Goal: Task Accomplishment & Management: Manage account settings

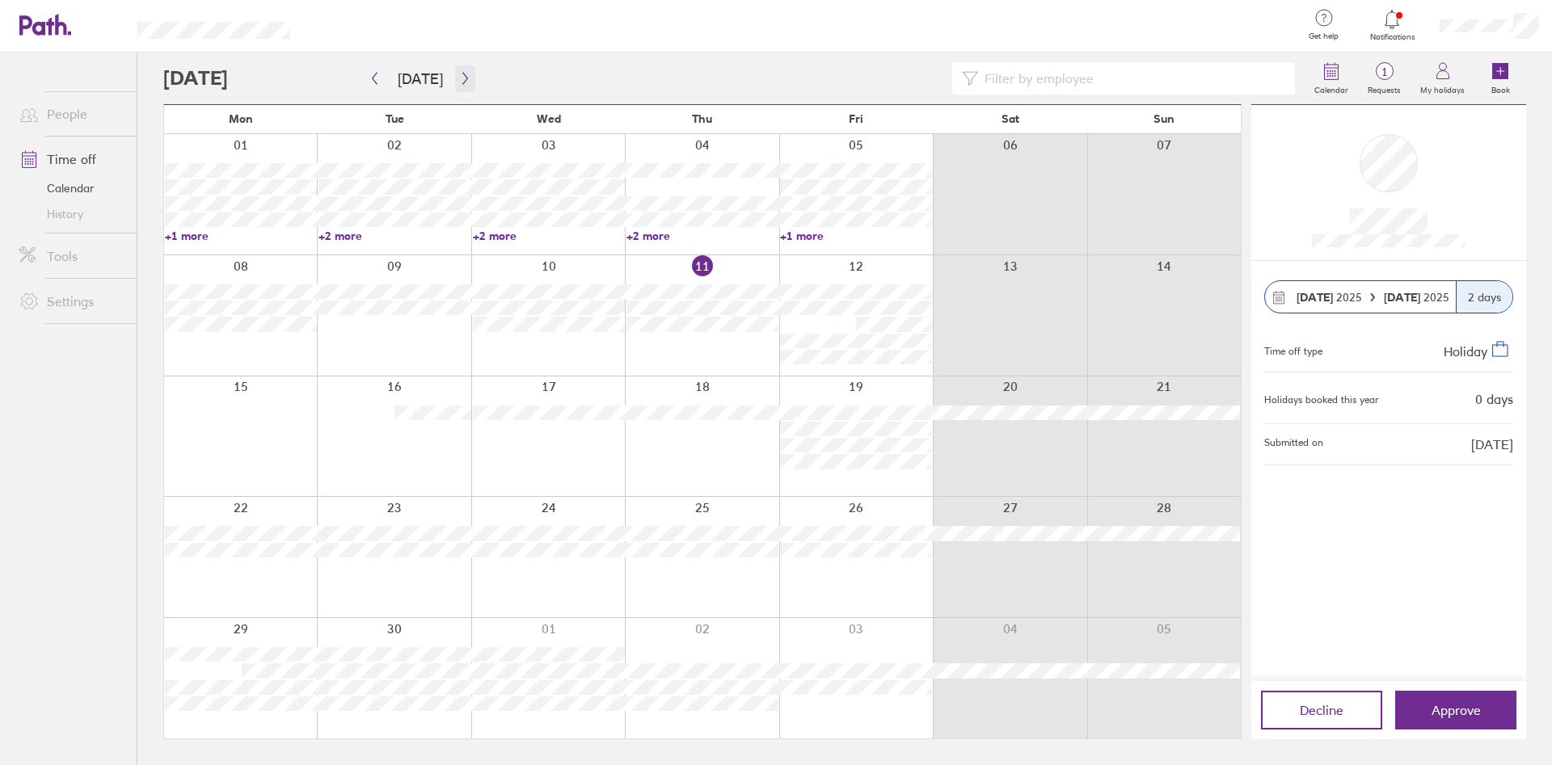
click at [459, 80] on icon "button" at bounding box center [465, 78] width 12 height 13
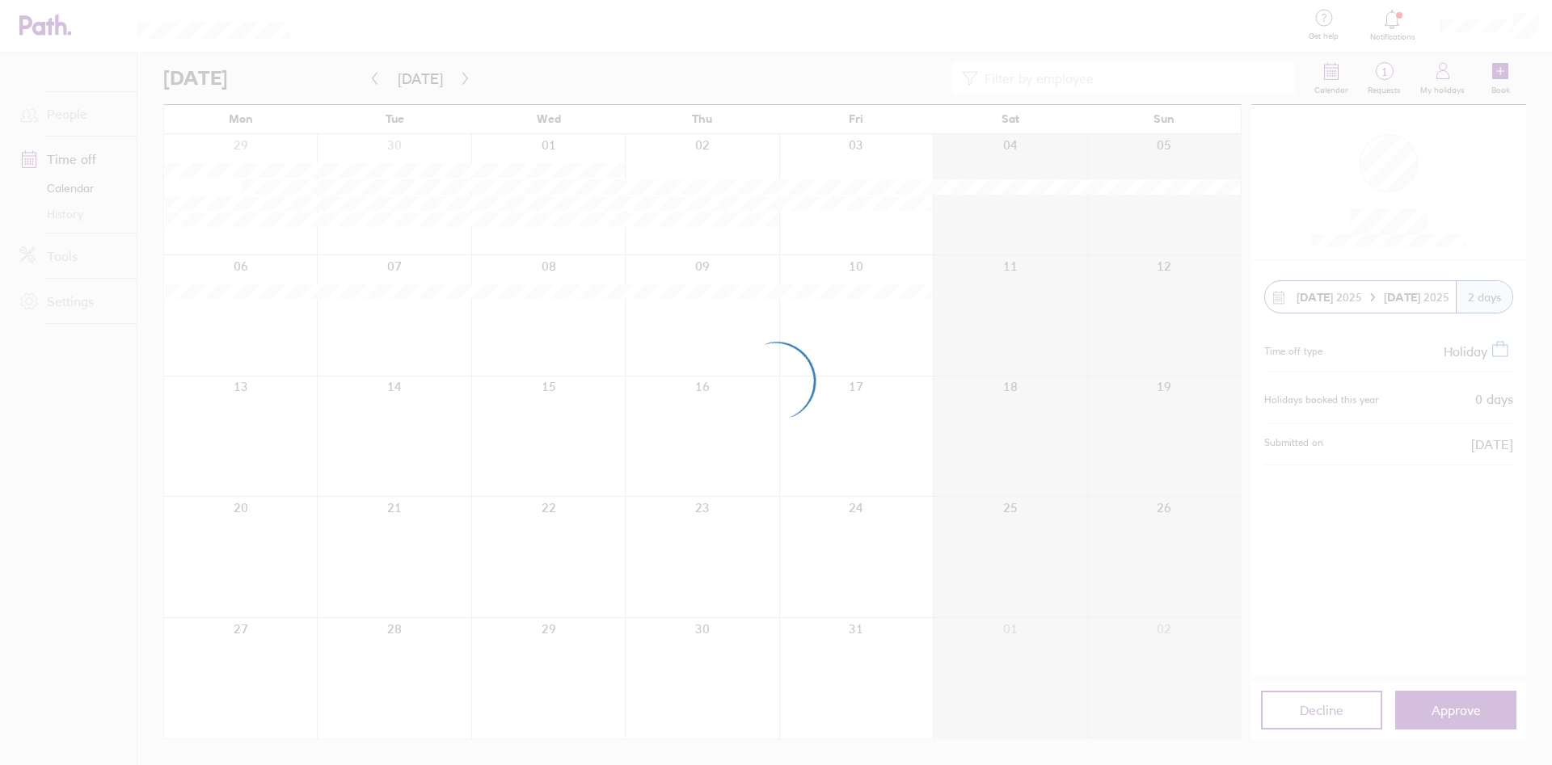
click at [458, 78] on div at bounding box center [776, 382] width 1552 height 765
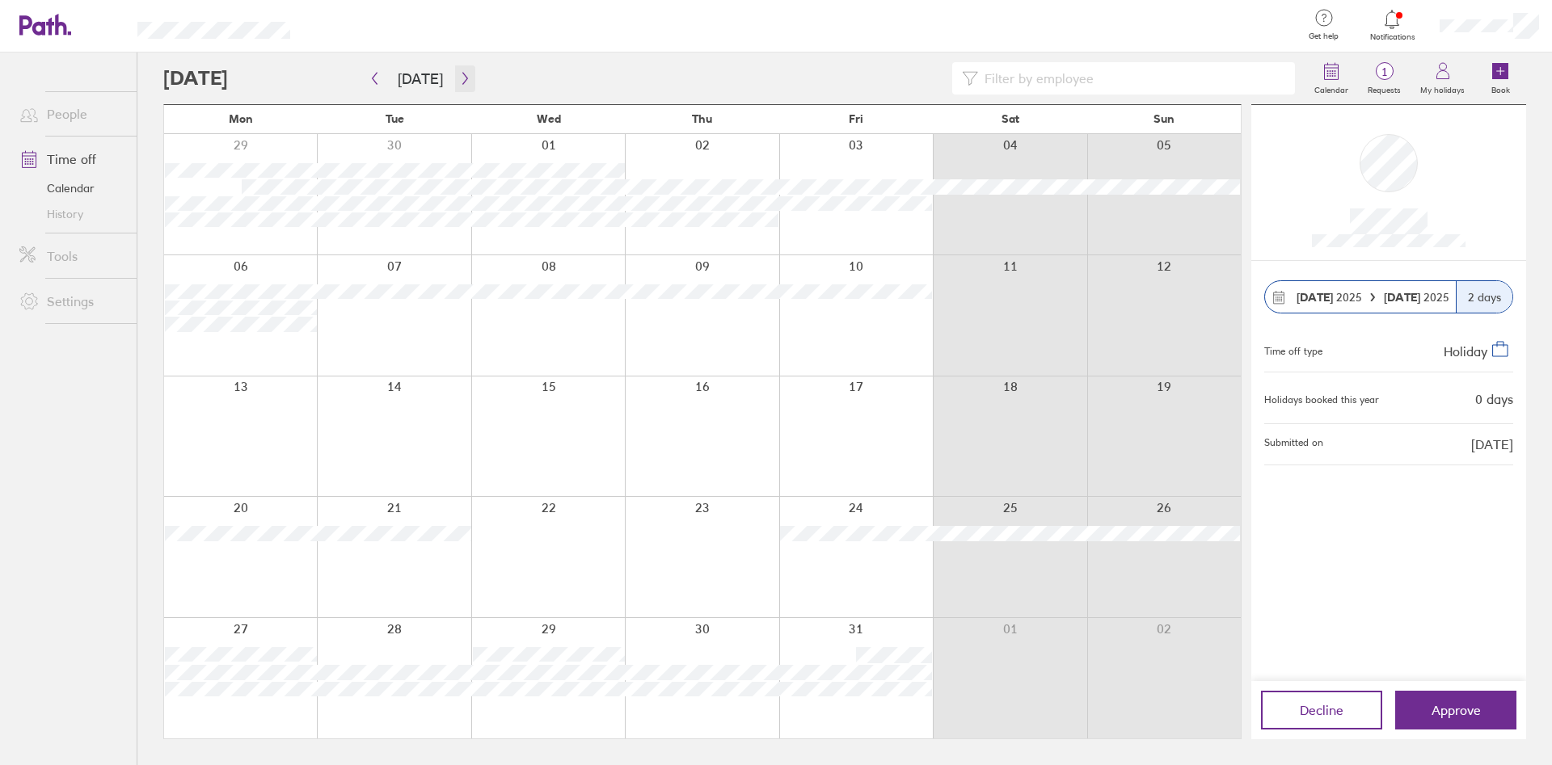
click at [459, 78] on icon "button" at bounding box center [465, 78] width 12 height 13
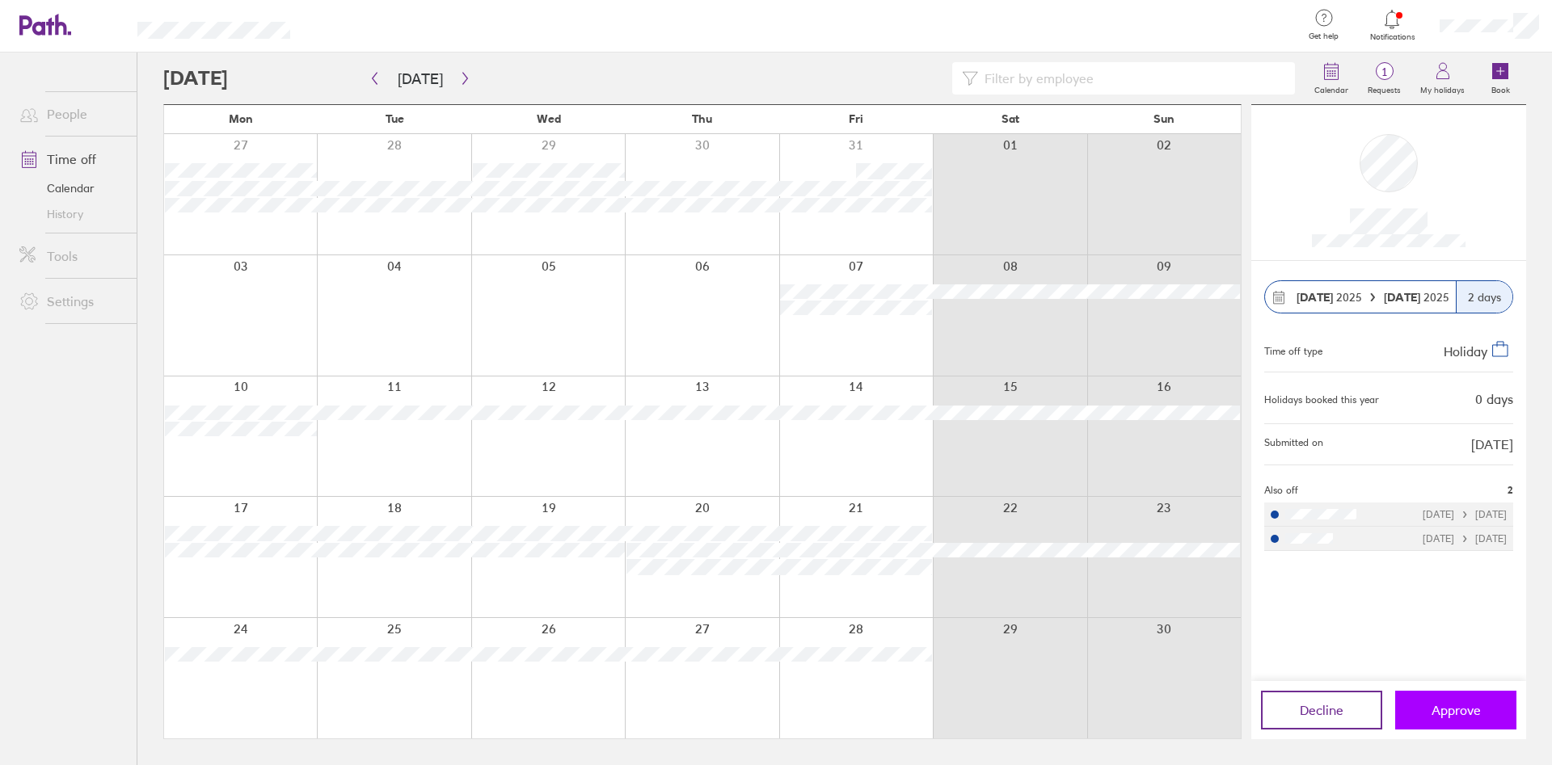
click at [1447, 696] on button "Approve" at bounding box center [1455, 710] width 121 height 39
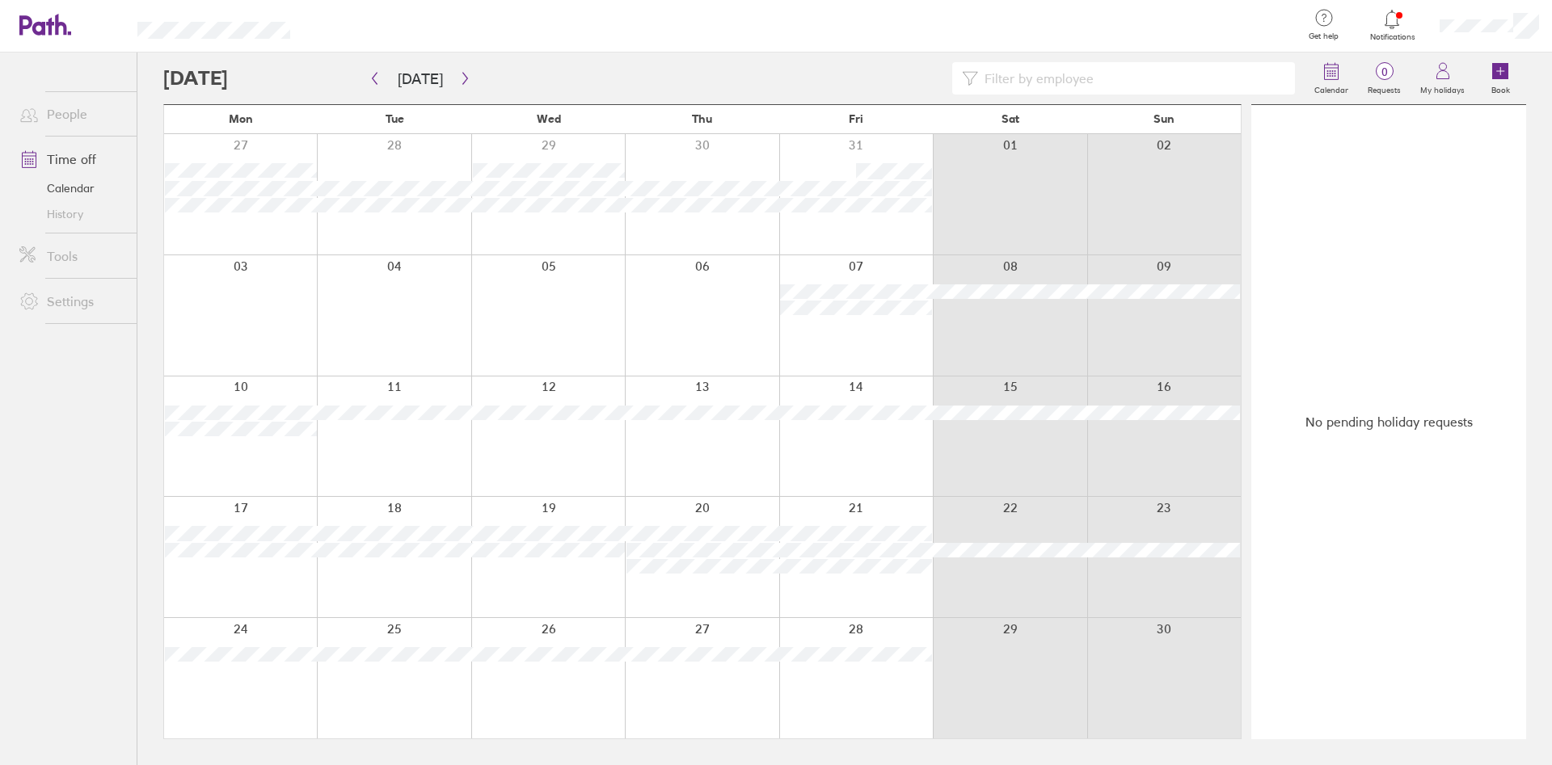
click at [1392, 20] on icon at bounding box center [1391, 19] width 19 height 19
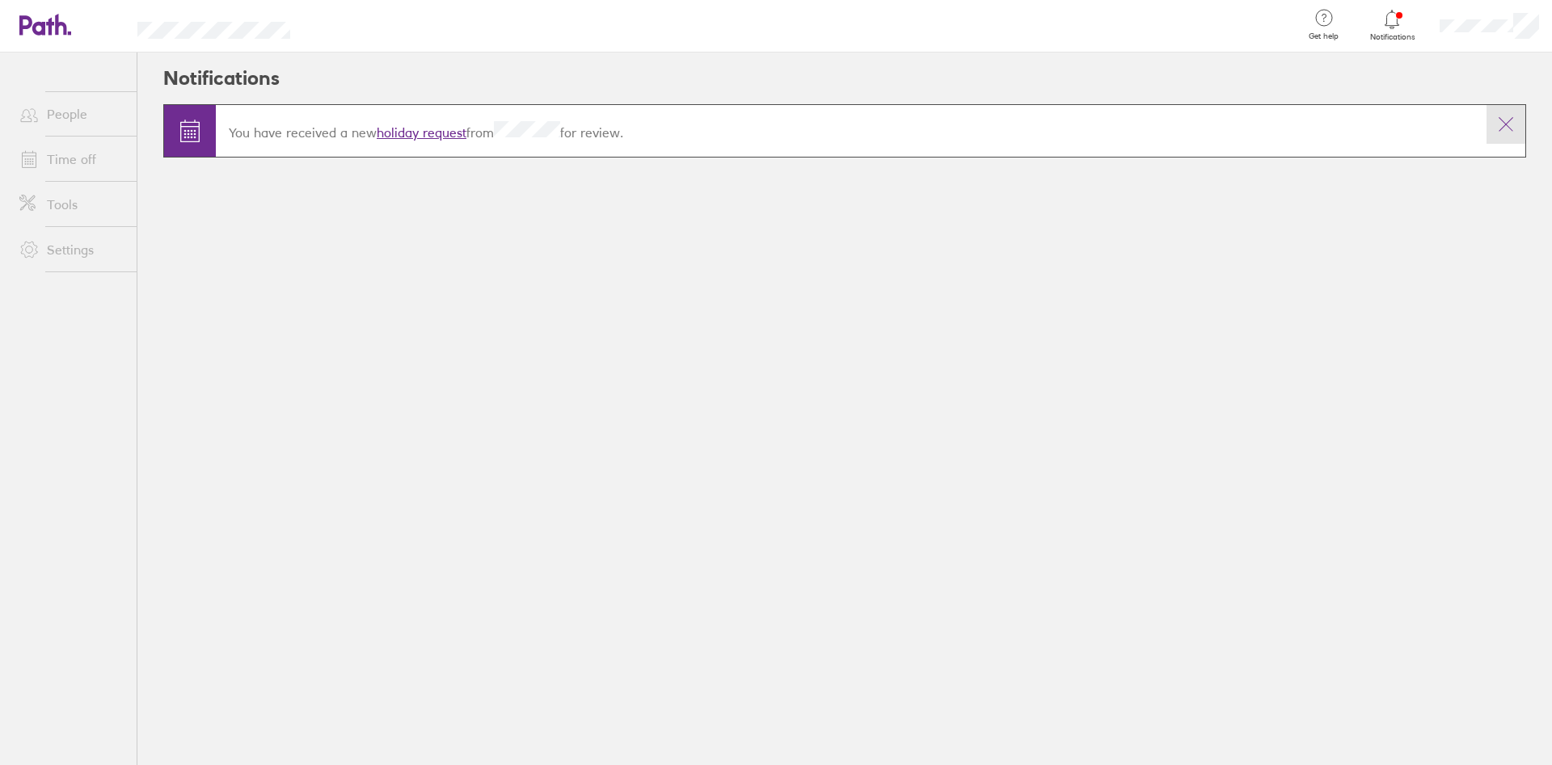
click at [1514, 129] on icon at bounding box center [1505, 124] width 19 height 19
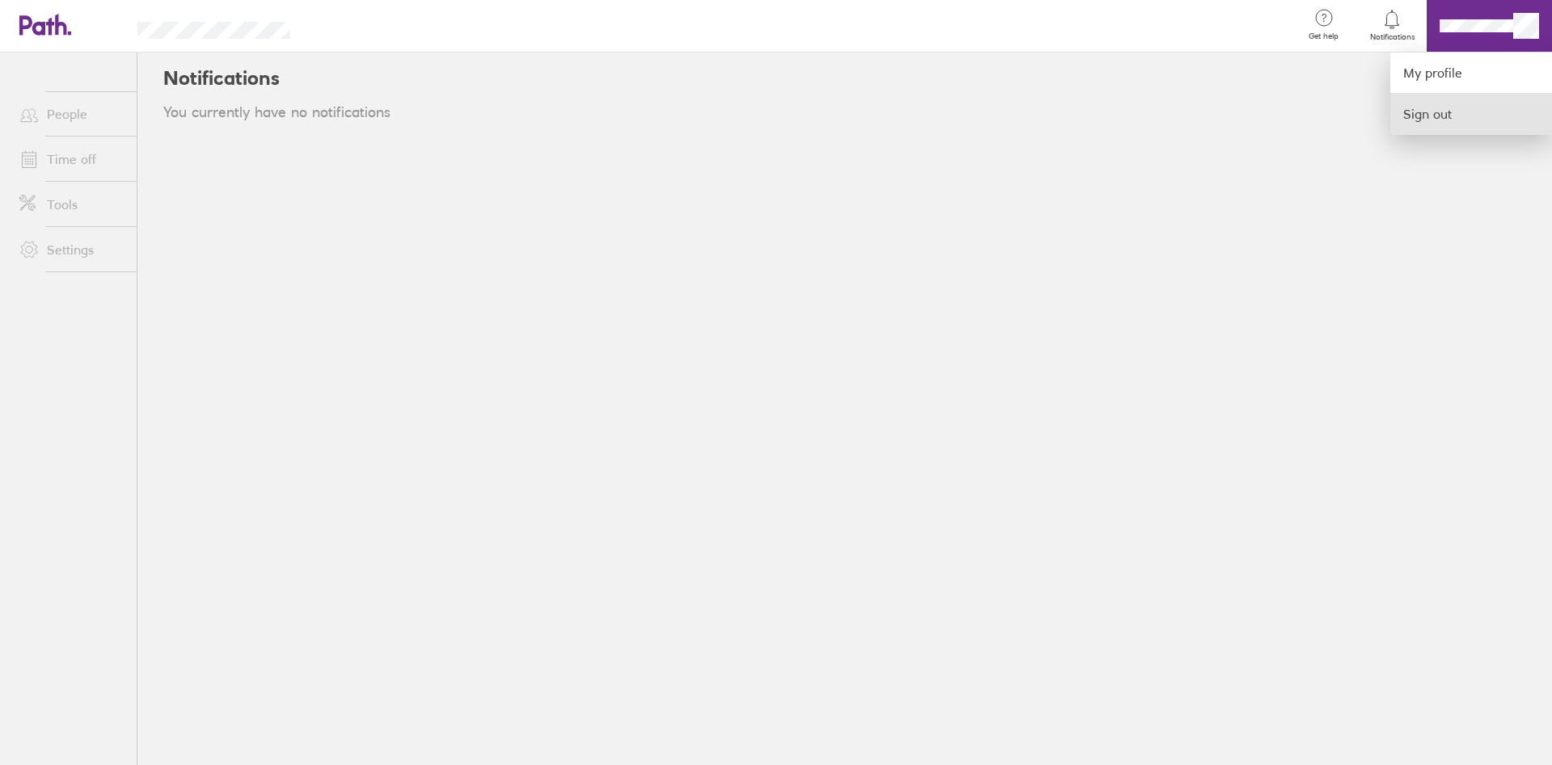
click at [1445, 110] on link "Sign out" at bounding box center [1471, 114] width 162 height 40
